Goal: Task Accomplishment & Management: Complete application form

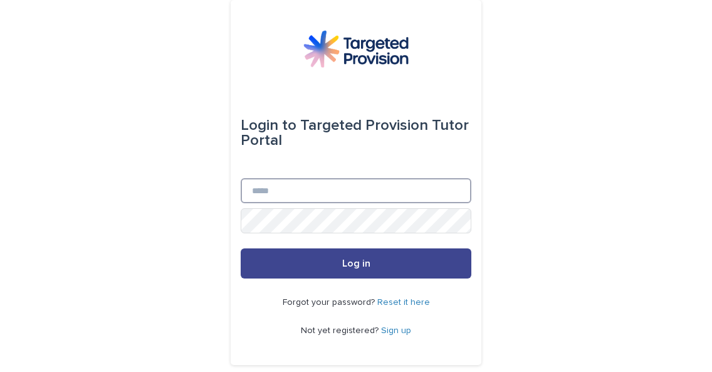
type input "**********"
click at [357, 261] on span "Log in" at bounding box center [356, 263] width 28 height 10
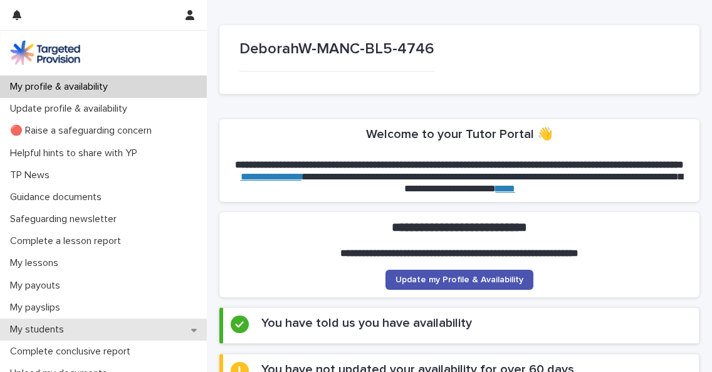
click at [104, 327] on div "My students" at bounding box center [103, 330] width 207 height 22
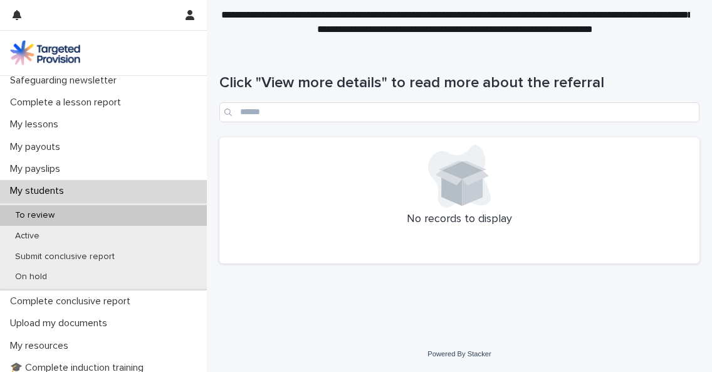
scroll to position [145, 0]
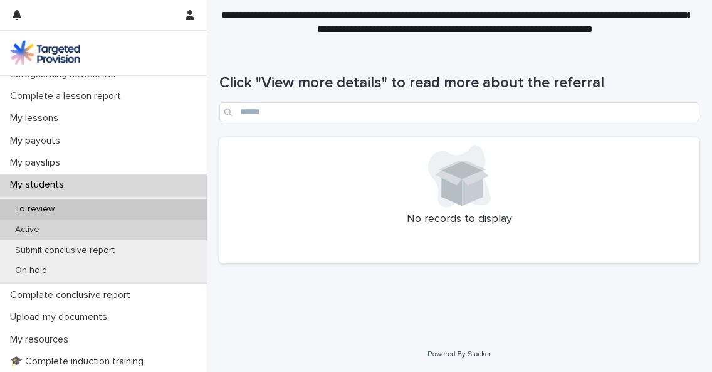
click at [59, 231] on div "Active" at bounding box center [103, 229] width 207 height 21
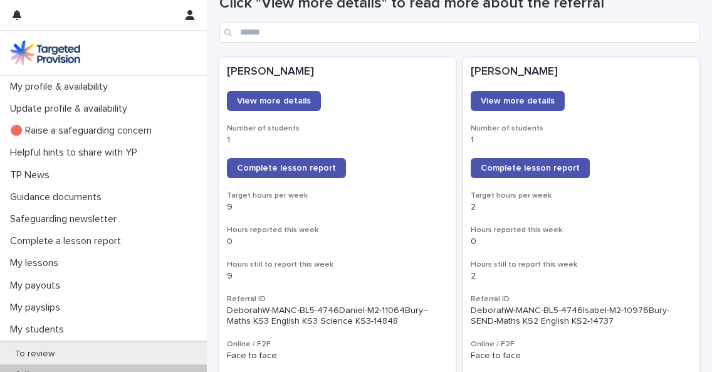
scroll to position [135, 0]
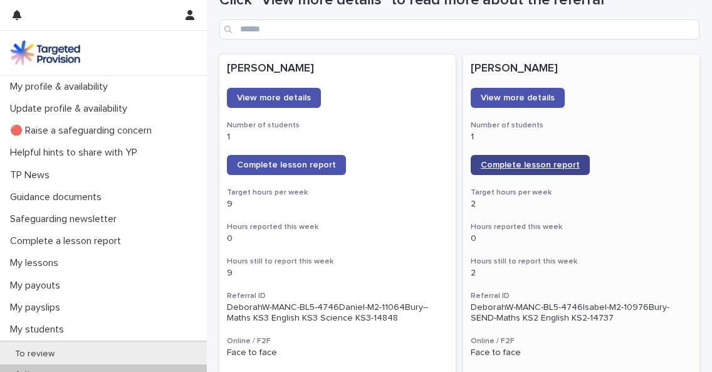
click at [519, 164] on span "Complete lesson report" at bounding box center [530, 165] width 99 height 9
